Goal: Information Seeking & Learning: Compare options

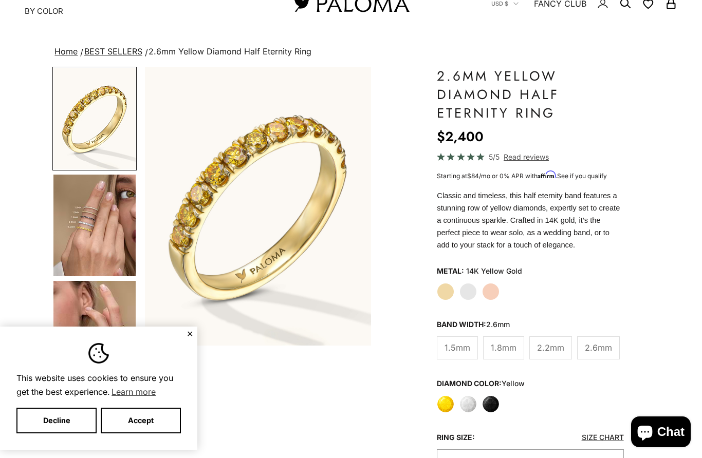
click at [491, 287] on label "Rose Gold" at bounding box center [490, 291] width 17 height 17
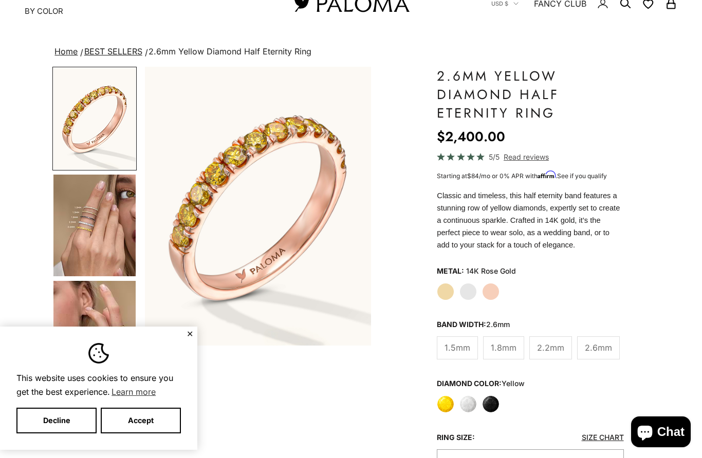
scroll to position [77, 0]
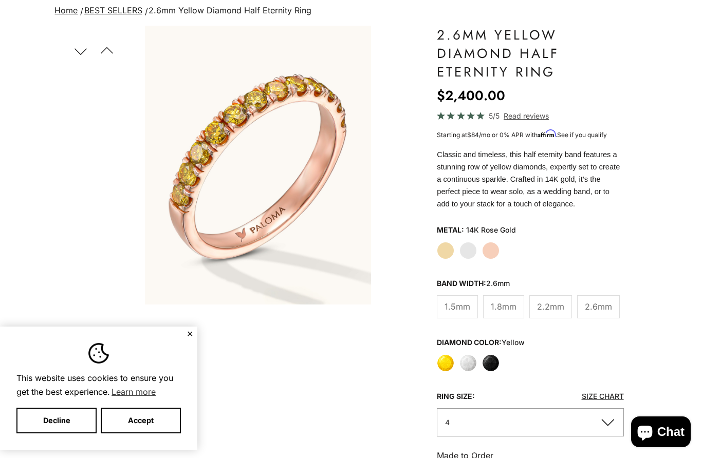
click at [462, 252] on label "White Gold" at bounding box center [467, 250] width 17 height 17
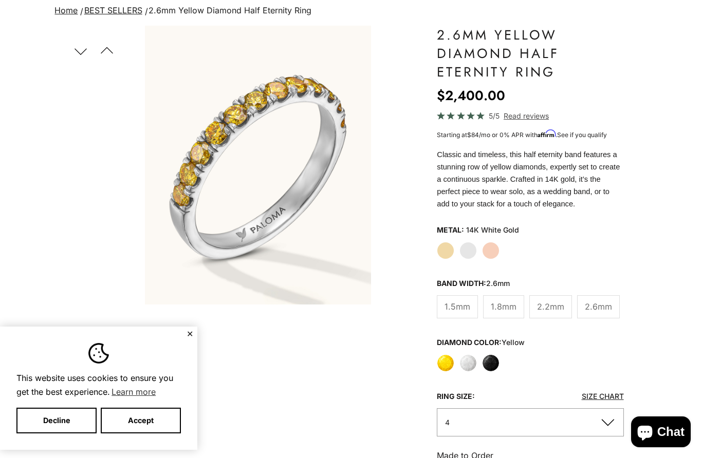
scroll to position [51, 0]
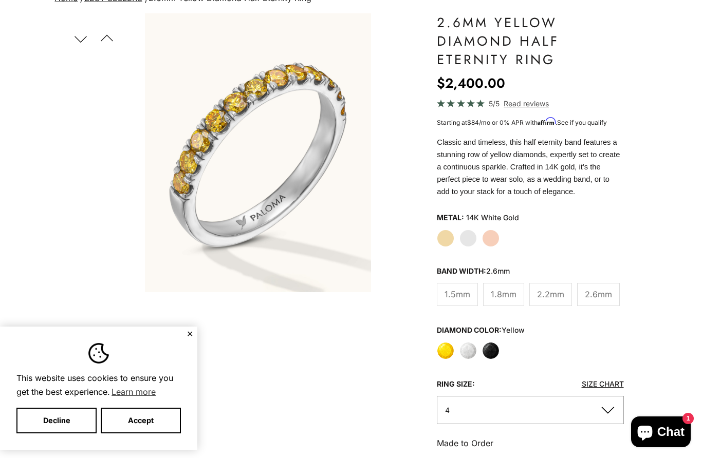
click at [445, 238] on label "Yellow Gold" at bounding box center [445, 238] width 17 height 17
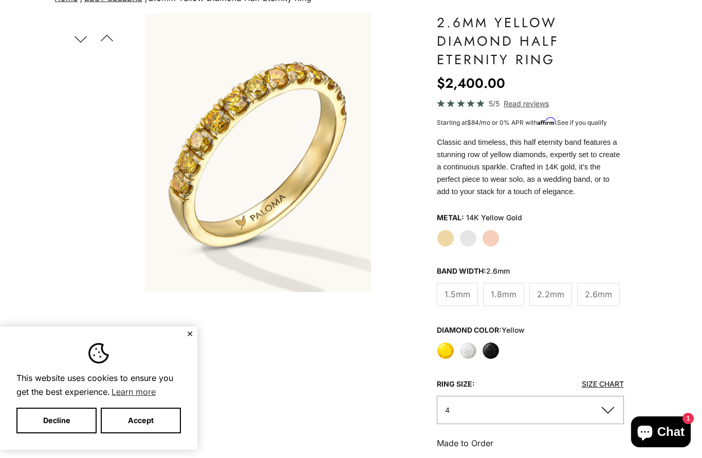
scroll to position [130, 0]
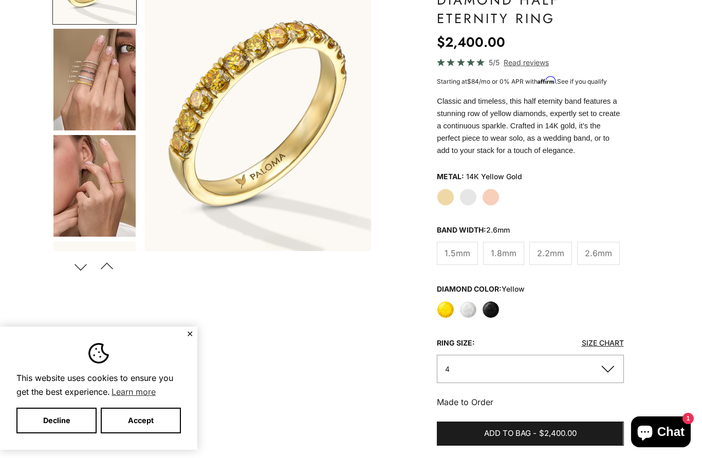
click at [471, 317] on label "White" at bounding box center [467, 309] width 17 height 17
click at [476, 308] on label "White" at bounding box center [467, 309] width 17 height 17
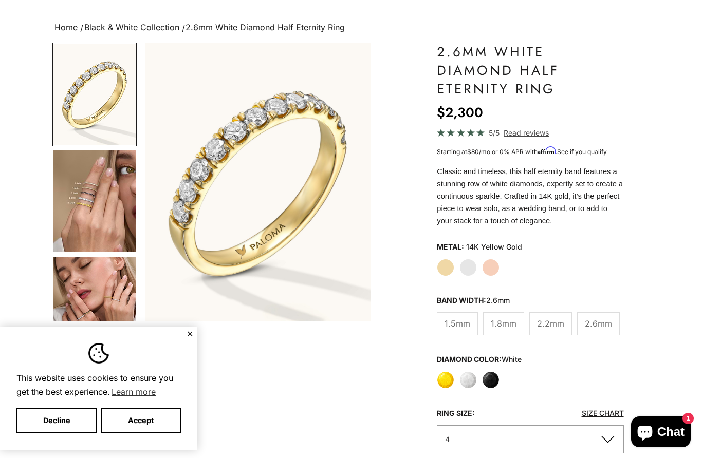
scroll to position [61, 0]
